Goal: Information Seeking & Learning: Check status

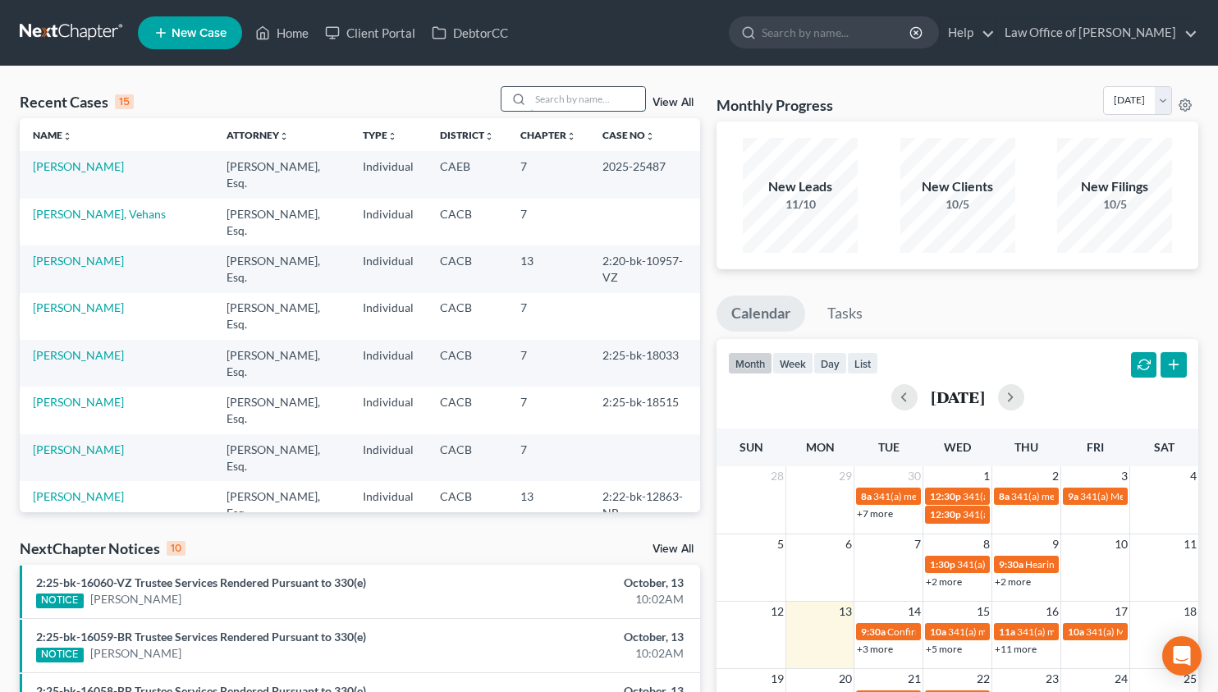
click at [561, 101] on input "search" at bounding box center [587, 99] width 115 height 24
type input "ultimate"
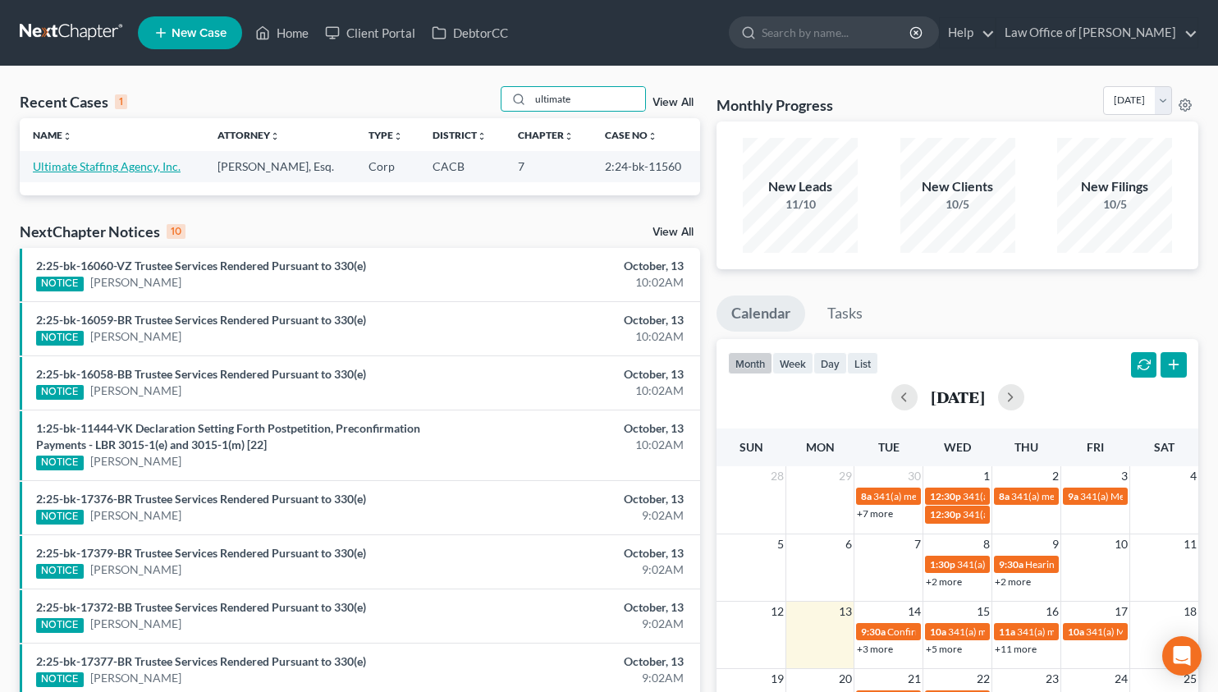
click at [76, 172] on link "Ultimate Staffing Agency, Inc." at bounding box center [107, 166] width 148 height 14
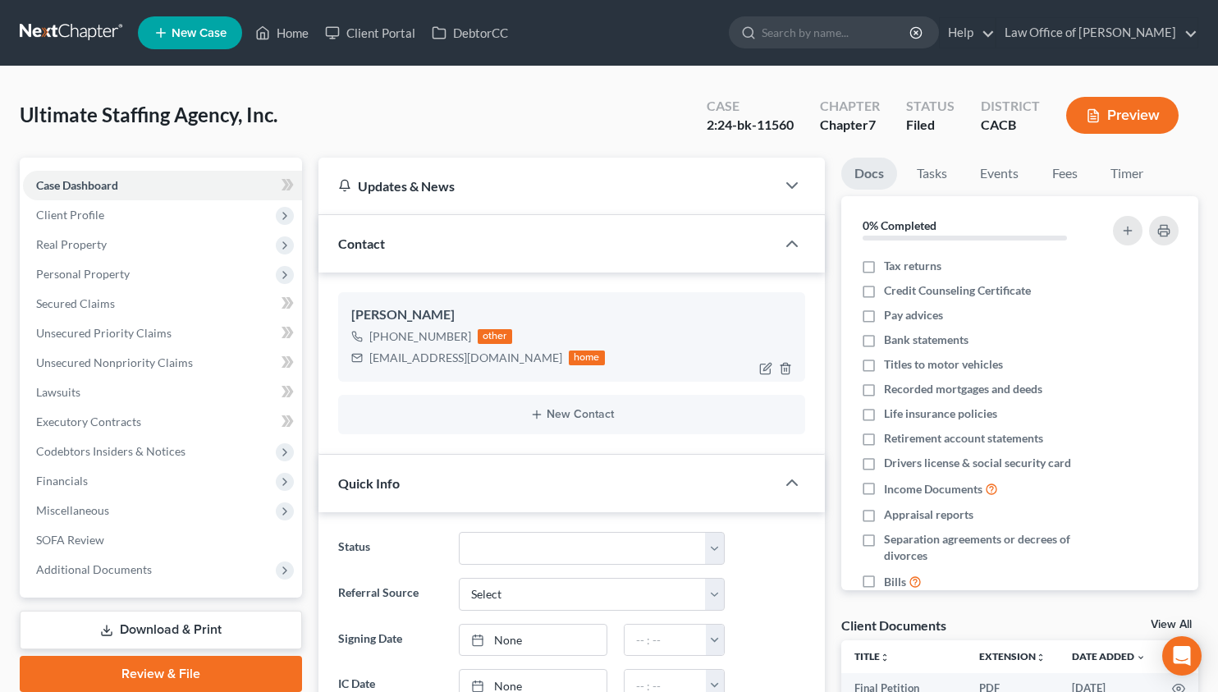
click at [401, 354] on div "ma82172@yahoo.com" at bounding box center [465, 358] width 193 height 16
copy div "ma82172@yahoo.com"
drag, startPoint x: 384, startPoint y: 334, endPoint x: 466, endPoint y: 331, distance: 81.3
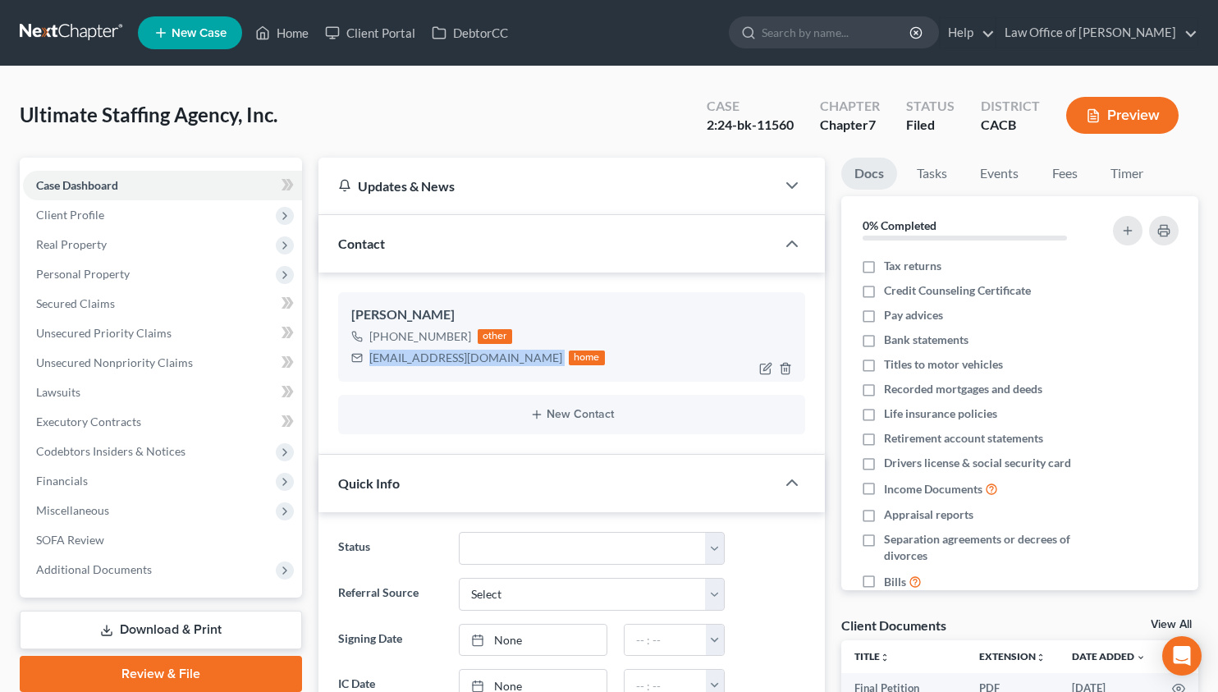
click at [466, 331] on div "+1 (818) 640-1809 other" at bounding box center [478, 336] width 254 height 21
copy div "(818) 640-1809"
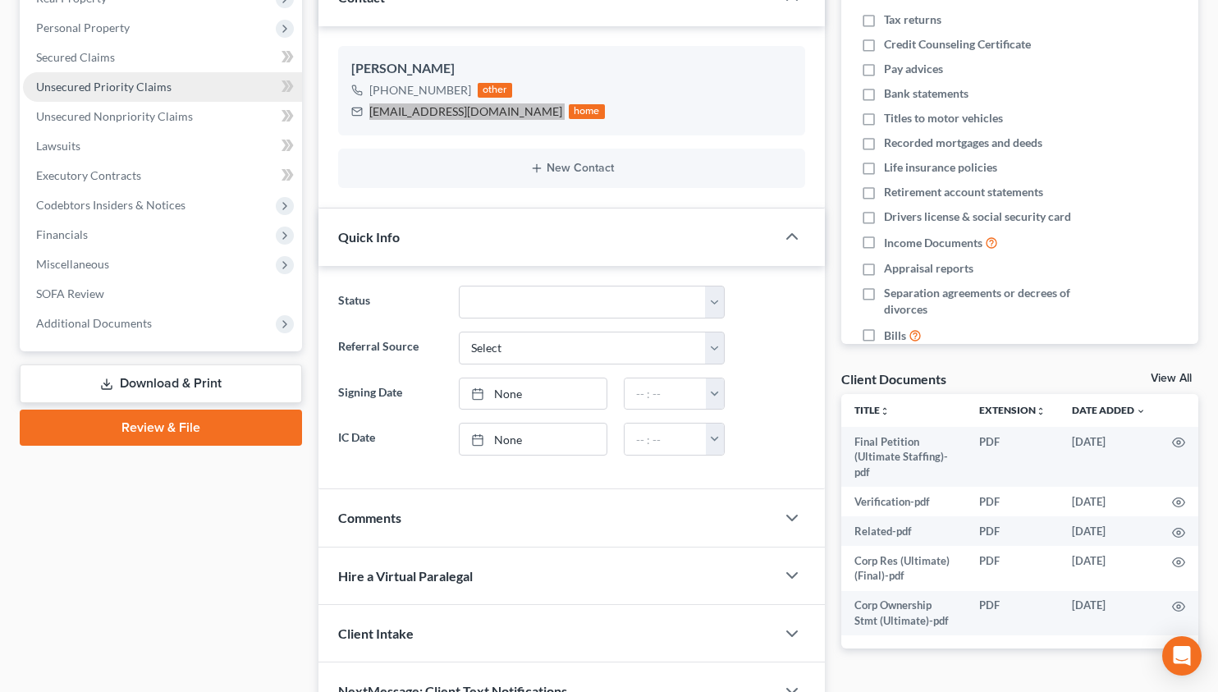
scroll to position [337, 0]
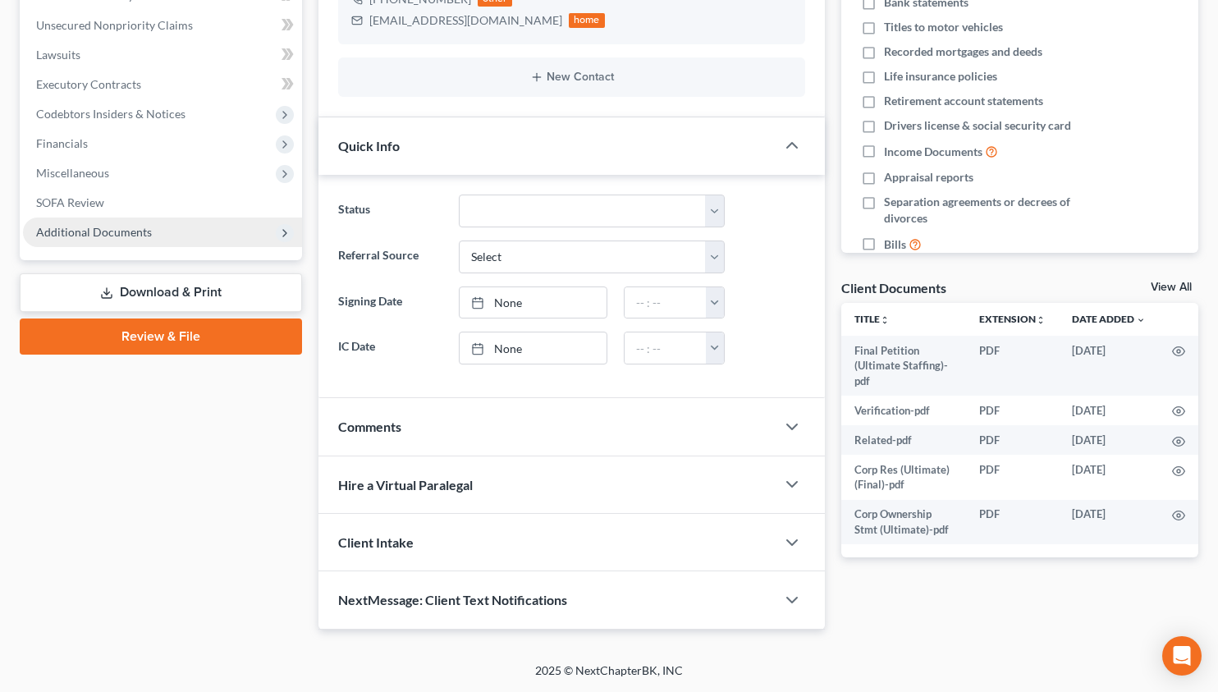
click at [128, 236] on span "Additional Documents" at bounding box center [94, 232] width 116 height 14
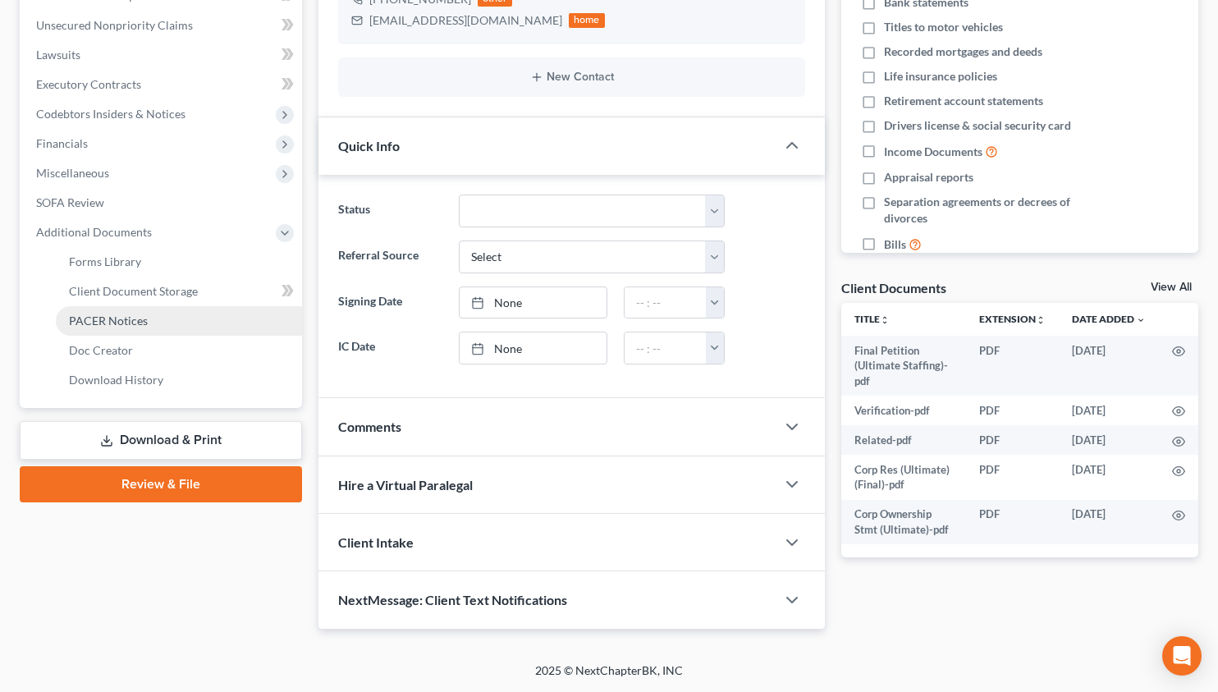
click at [139, 318] on span "PACER Notices" at bounding box center [108, 321] width 79 height 14
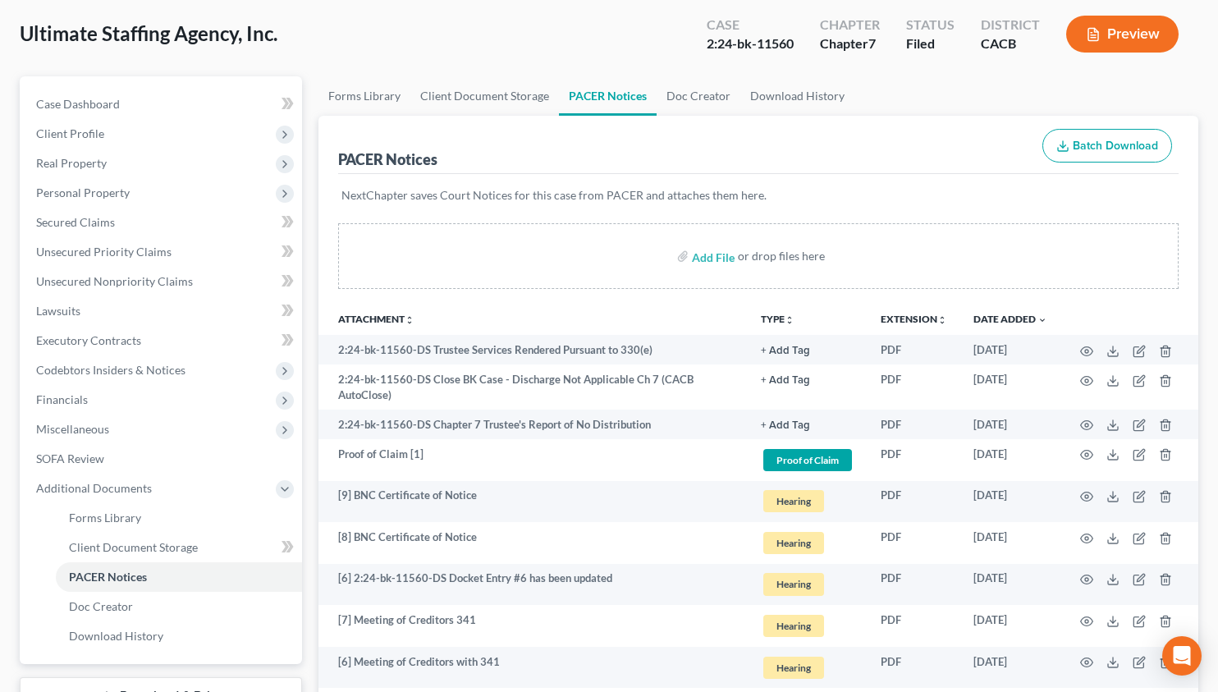
scroll to position [416, 0]
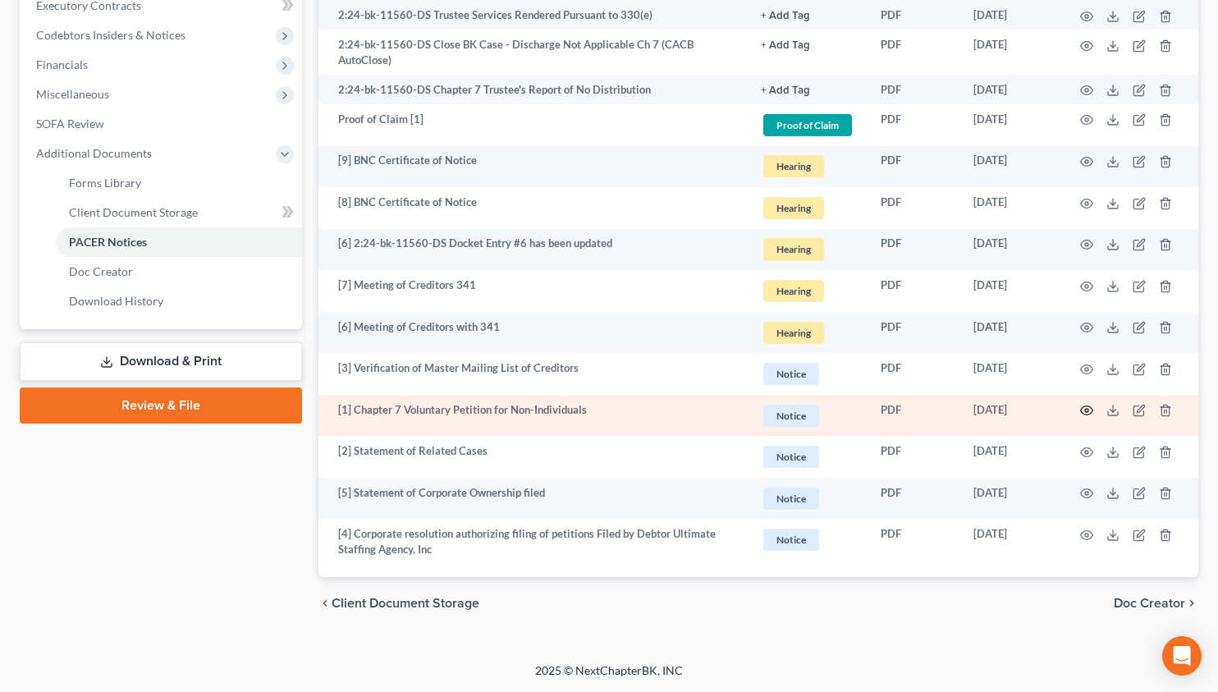
click at [1091, 413] on icon "button" at bounding box center [1086, 410] width 13 height 13
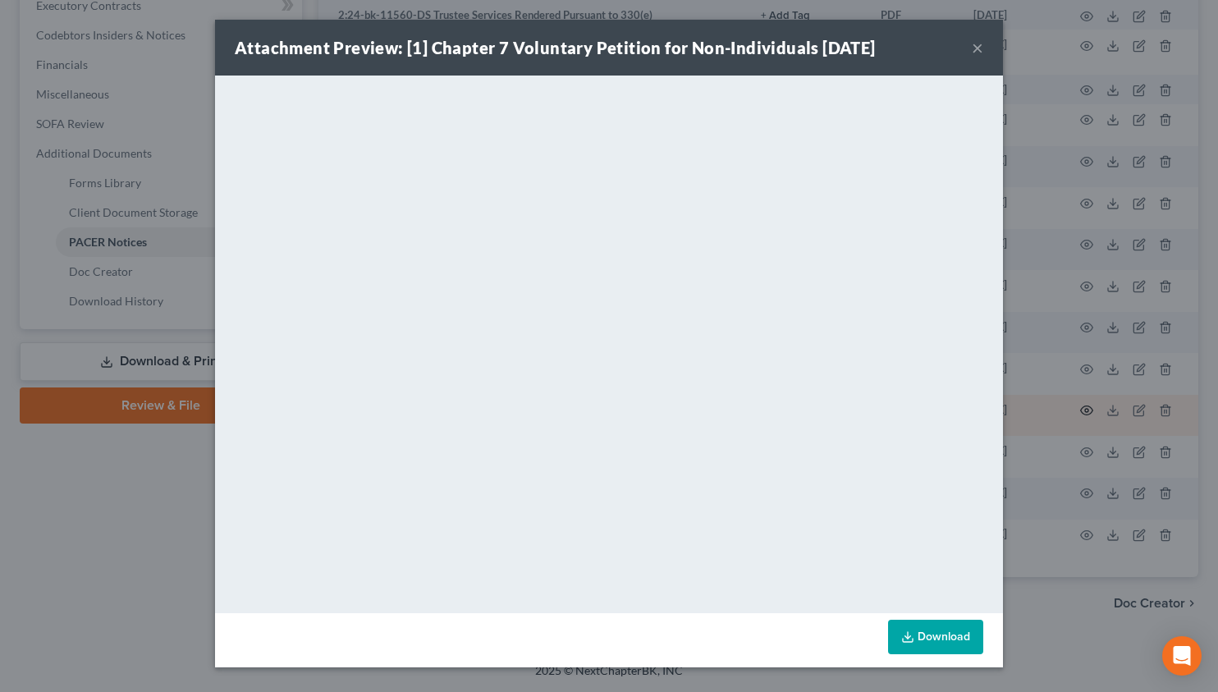
scroll to position [401, 0]
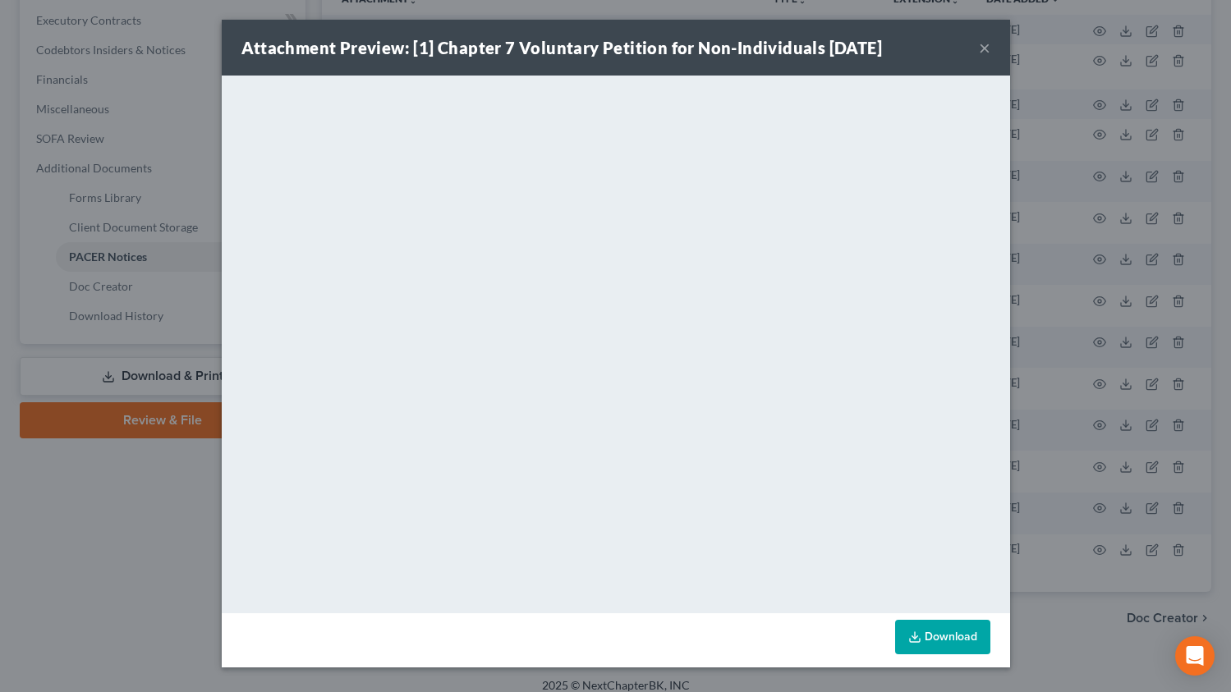
click at [982, 53] on button "×" at bounding box center [984, 48] width 11 height 20
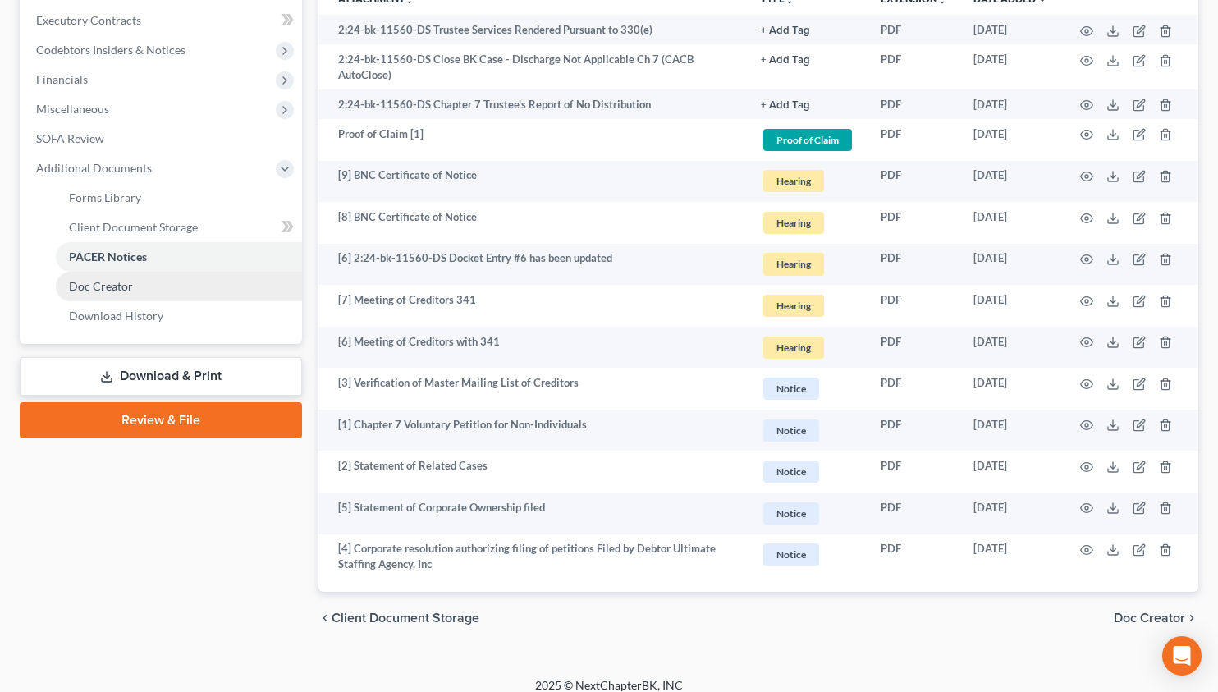
scroll to position [0, 0]
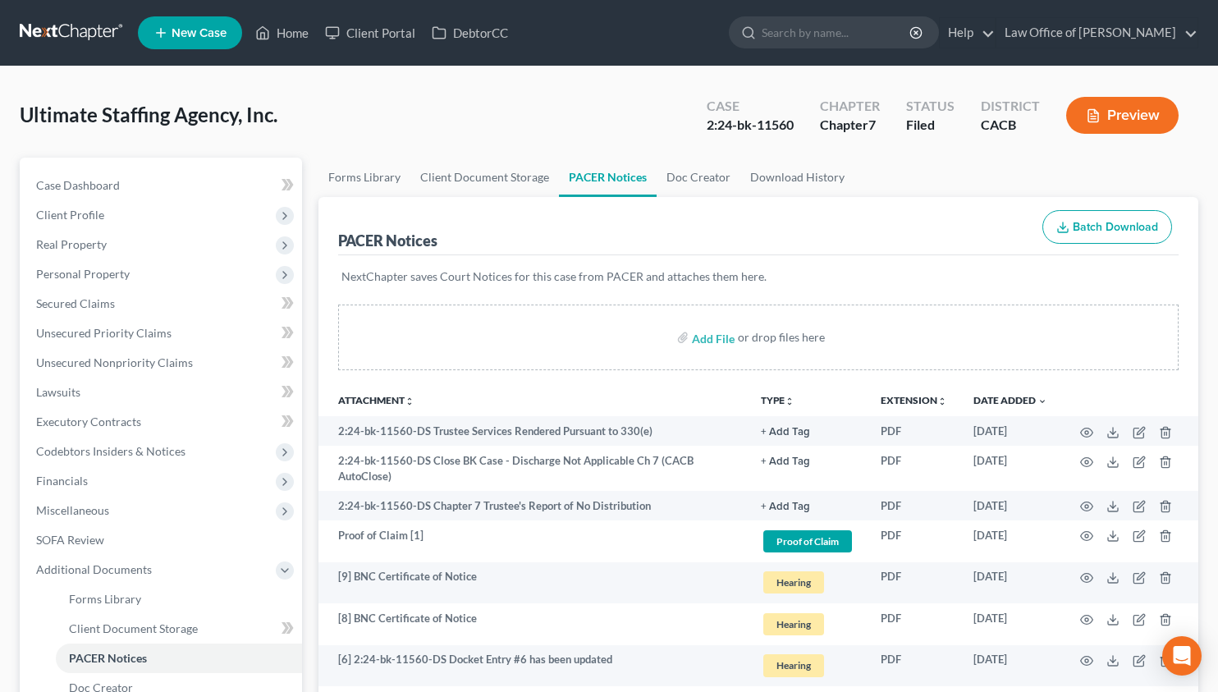
click at [87, 33] on link at bounding box center [72, 33] width 105 height 30
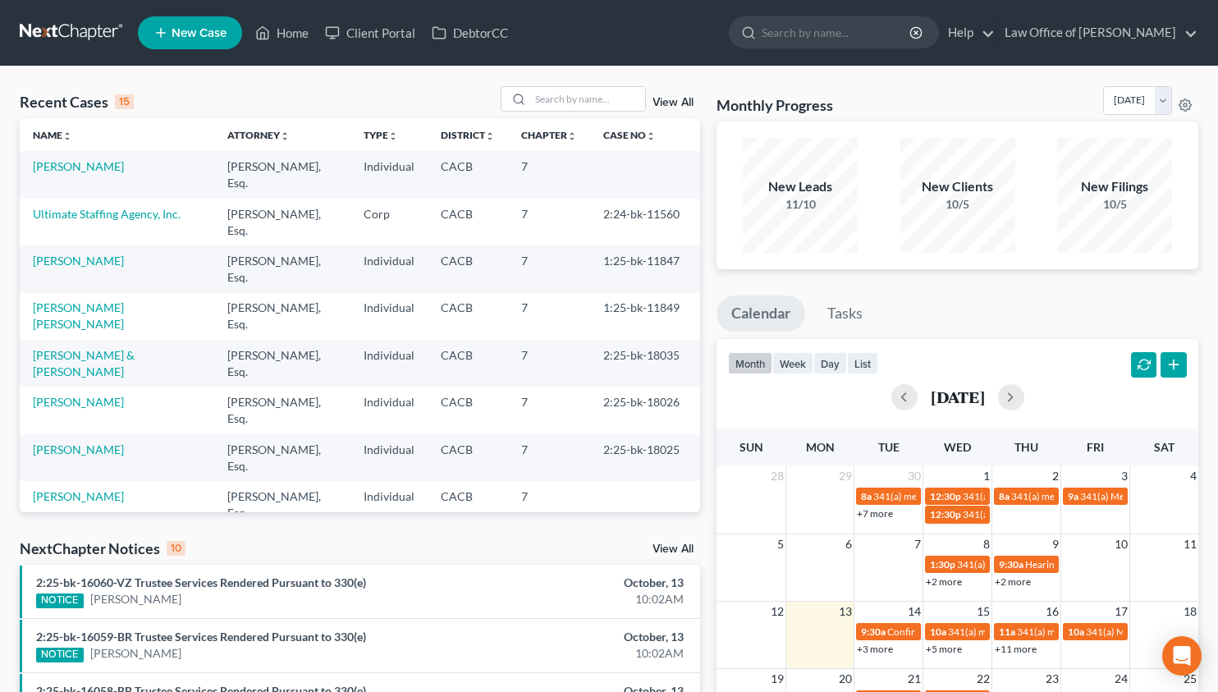
click at [882, 649] on link "+3 more" at bounding box center [875, 649] width 36 height 12
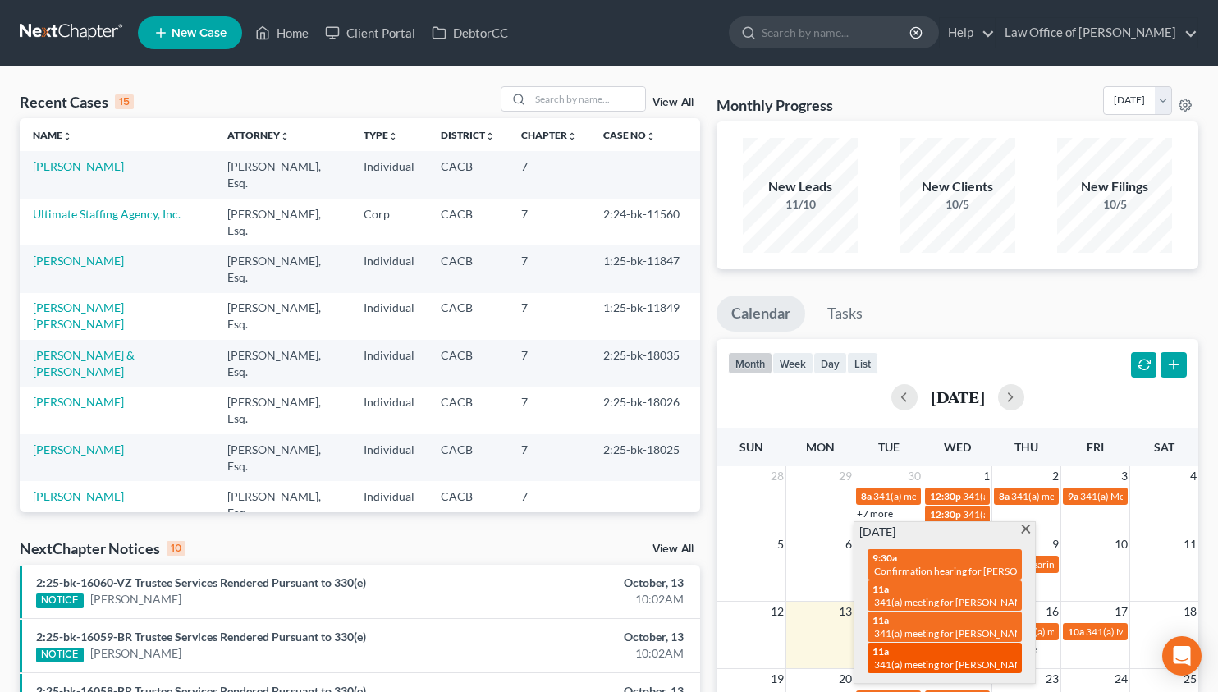
click at [917, 656] on div "11a 341(a) meeting for [PERSON_NAME] & [PERSON_NAME]" at bounding box center [945, 657] width 145 height 25
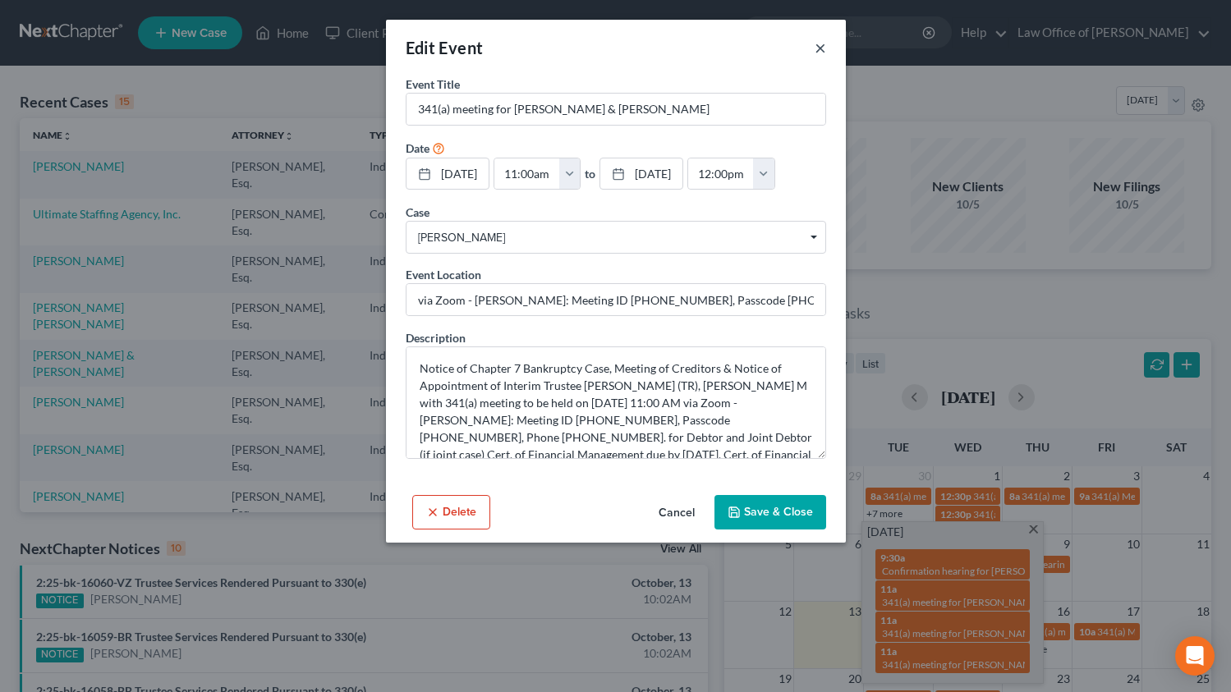
click at [820, 51] on button "×" at bounding box center [819, 48] width 11 height 20
